Goal: Transaction & Acquisition: Purchase product/service

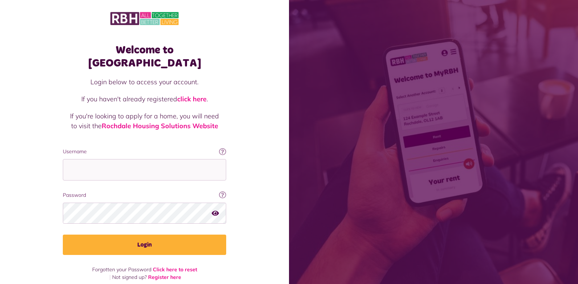
click at [89, 167] on fieldset "Username This will be the email you used when you originally registered with My…" at bounding box center [144, 201] width 163 height 107
click at [133, 159] on input "Username" at bounding box center [144, 169] width 163 height 21
type input "**********"
click at [214, 210] on icon "button" at bounding box center [215, 213] width 7 height 7
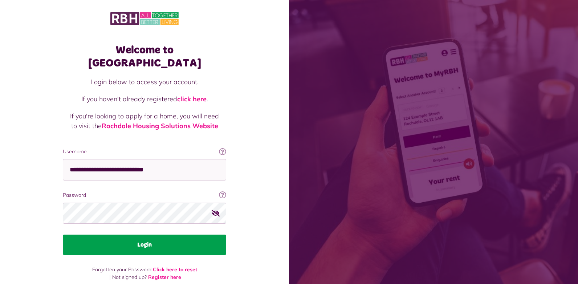
click at [173, 235] on button "Login" at bounding box center [144, 245] width 163 height 20
click at [146, 235] on button "Login" at bounding box center [144, 245] width 163 height 20
click at [143, 235] on button "Login" at bounding box center [144, 245] width 163 height 20
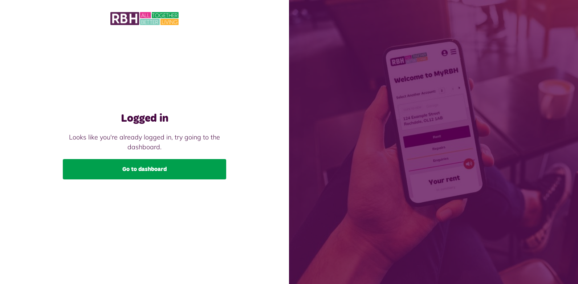
click at [125, 166] on link "Go to dashboard" at bounding box center [144, 169] width 163 height 20
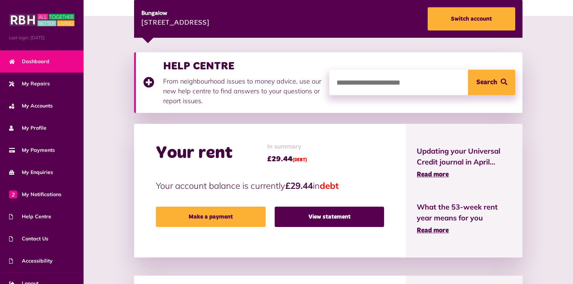
scroll to position [109, 0]
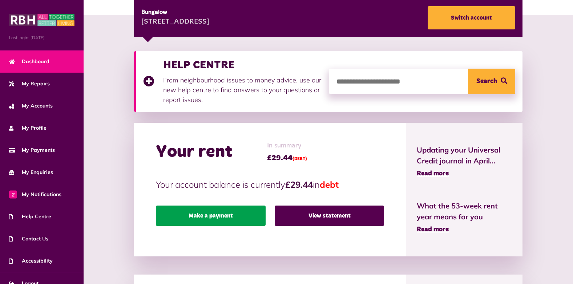
click at [216, 216] on link "Make a payment" at bounding box center [211, 216] width 110 height 20
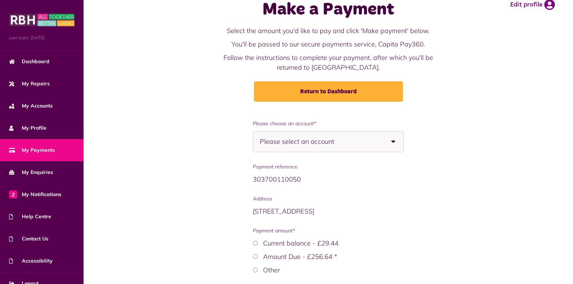
scroll to position [36, 0]
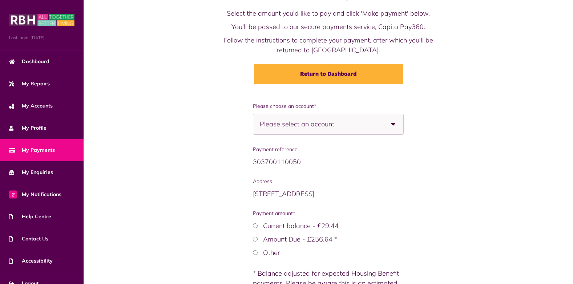
click at [393, 123] on b at bounding box center [393, 124] width 20 height 20
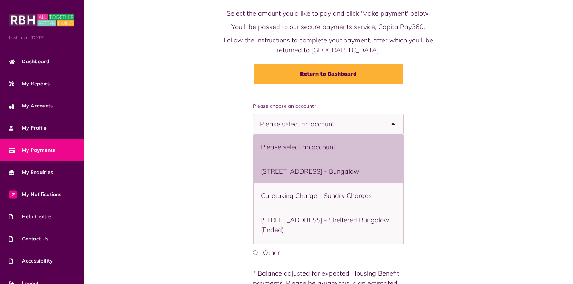
click at [370, 175] on li "11 Bowling Green Street, Heywood, OL10 1DJ - Bungalow" at bounding box center [328, 171] width 150 height 24
select select "**********"
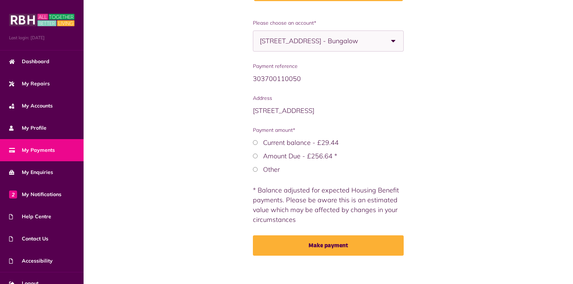
scroll to position [124, 0]
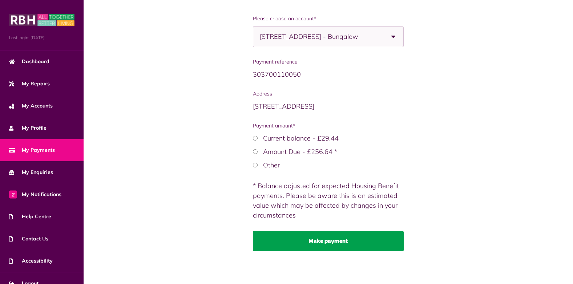
click at [333, 233] on button "Make payment" at bounding box center [328, 241] width 151 height 20
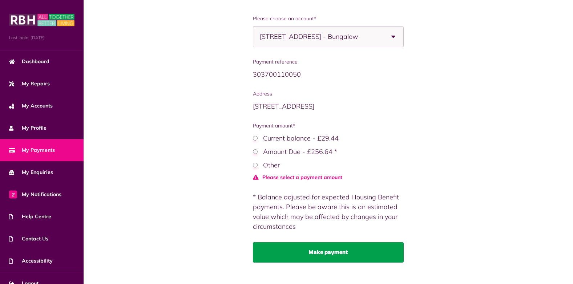
scroll to position [135, 0]
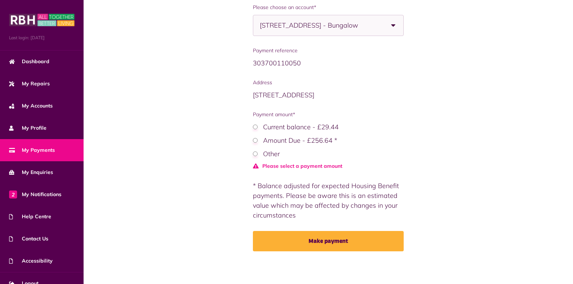
click at [277, 137] on label "Amount Due - £256.64 *" at bounding box center [300, 140] width 74 height 8
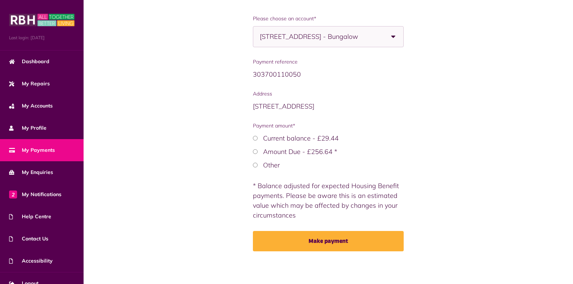
scroll to position [124, 0]
click at [273, 163] on label "Other" at bounding box center [271, 165] width 17 height 8
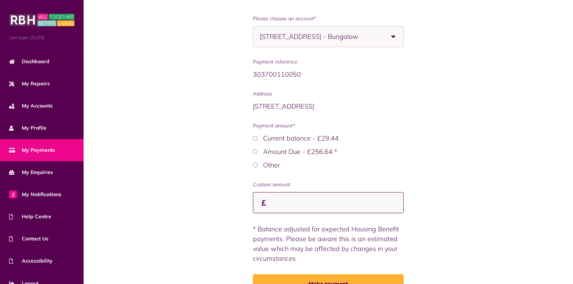
click at [280, 194] on input "Custom amount" at bounding box center [328, 202] width 151 height 21
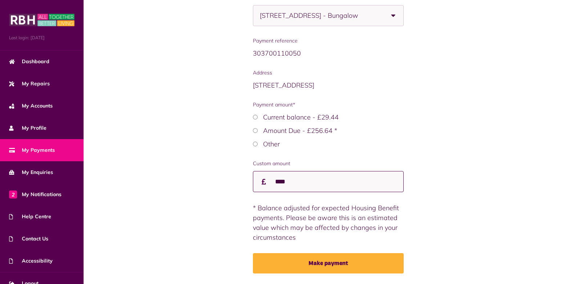
scroll to position [167, 0]
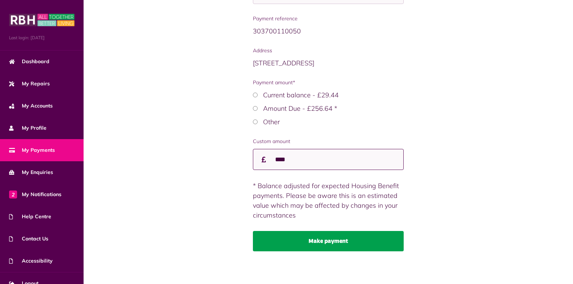
type input "****"
click at [309, 239] on button "Make payment" at bounding box center [328, 241] width 151 height 20
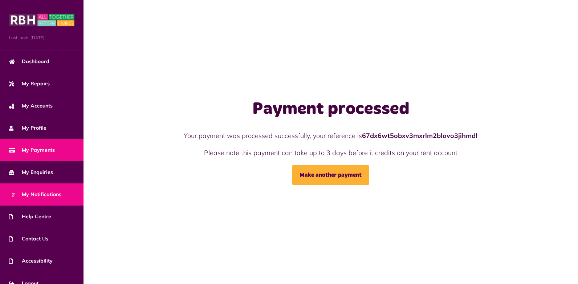
click at [0, 199] on html "Menu Last login: [DATE] Dashboard My Repairs My Accounts My Profile 2" at bounding box center [289, 142] width 578 height 284
